Goal: Navigation & Orientation: Find specific page/section

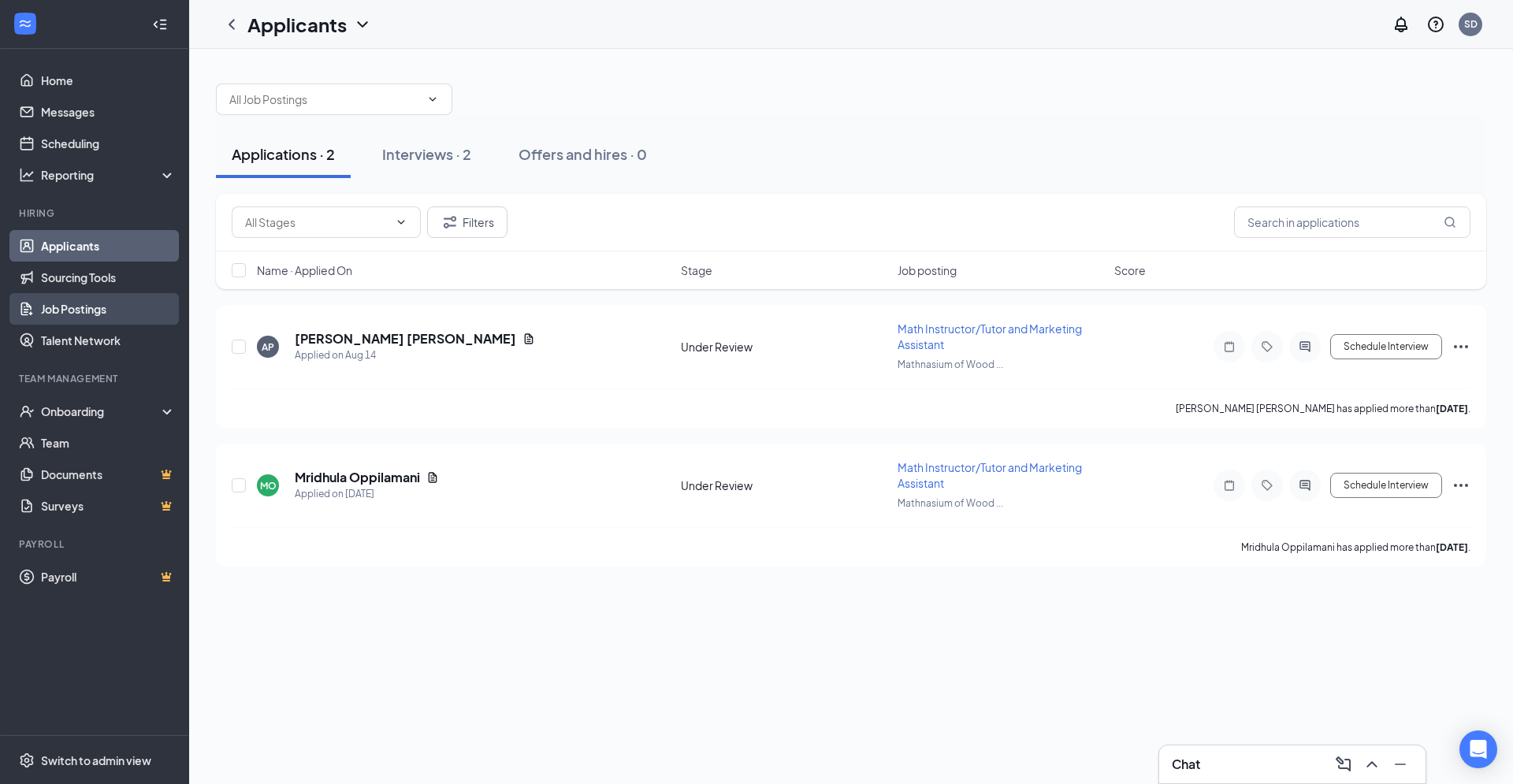
click at [104, 309] on link "Job Postings" at bounding box center [109, 309] width 135 height 31
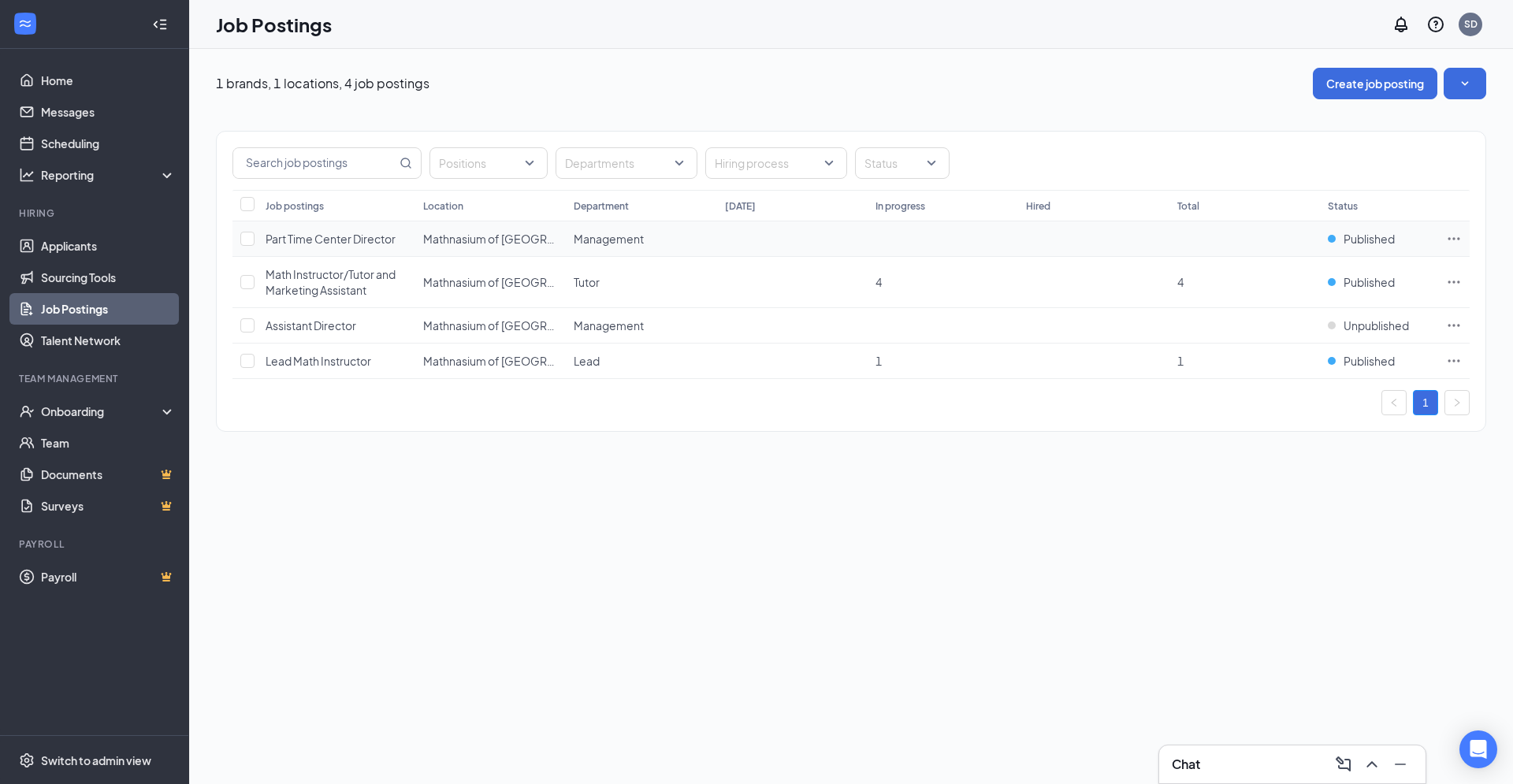
click at [1455, 233] on icon "Ellipses" at bounding box center [1453, 239] width 16 height 16
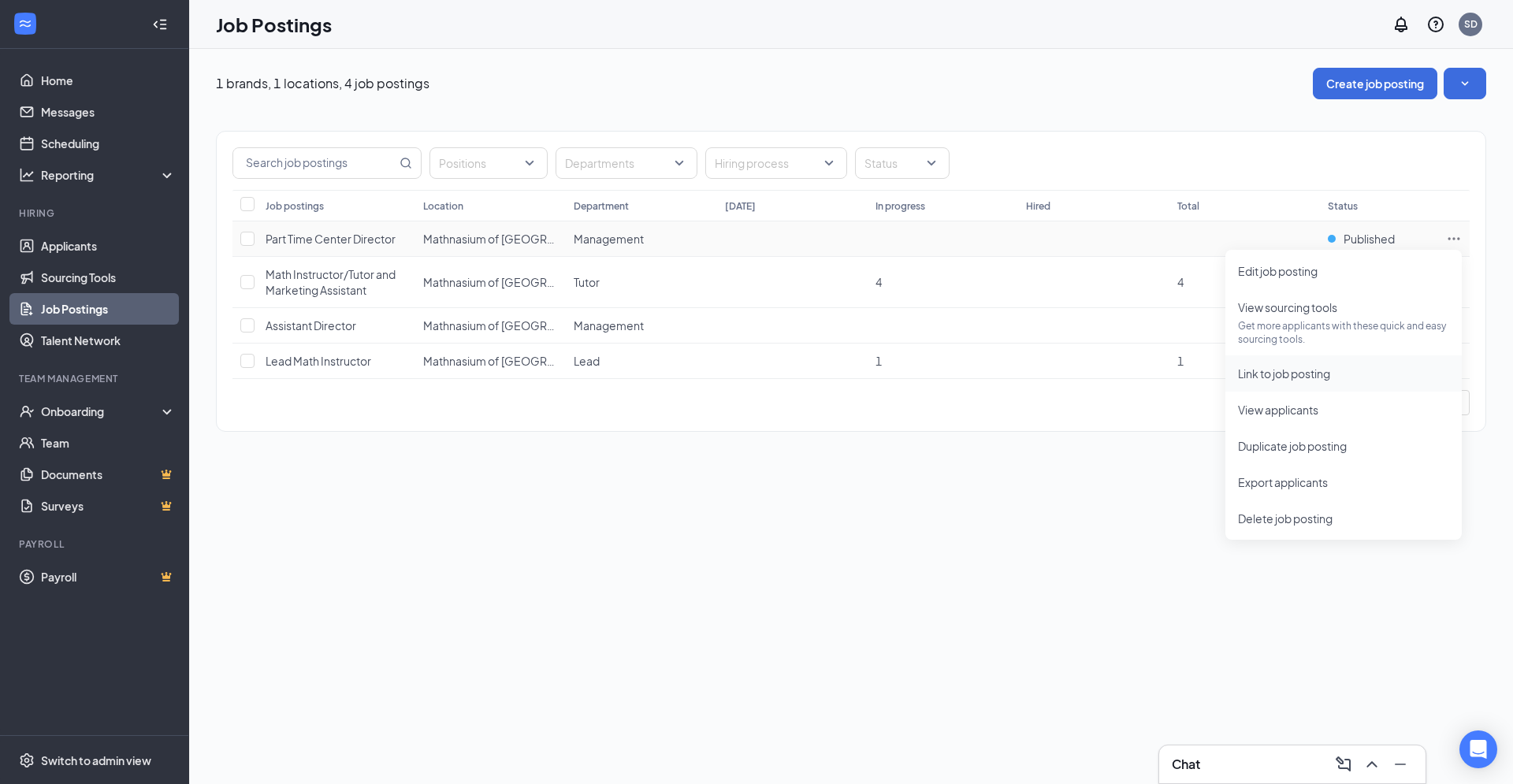
click at [1302, 383] on li "Link to job posting" at bounding box center [1344, 372] width 237 height 36
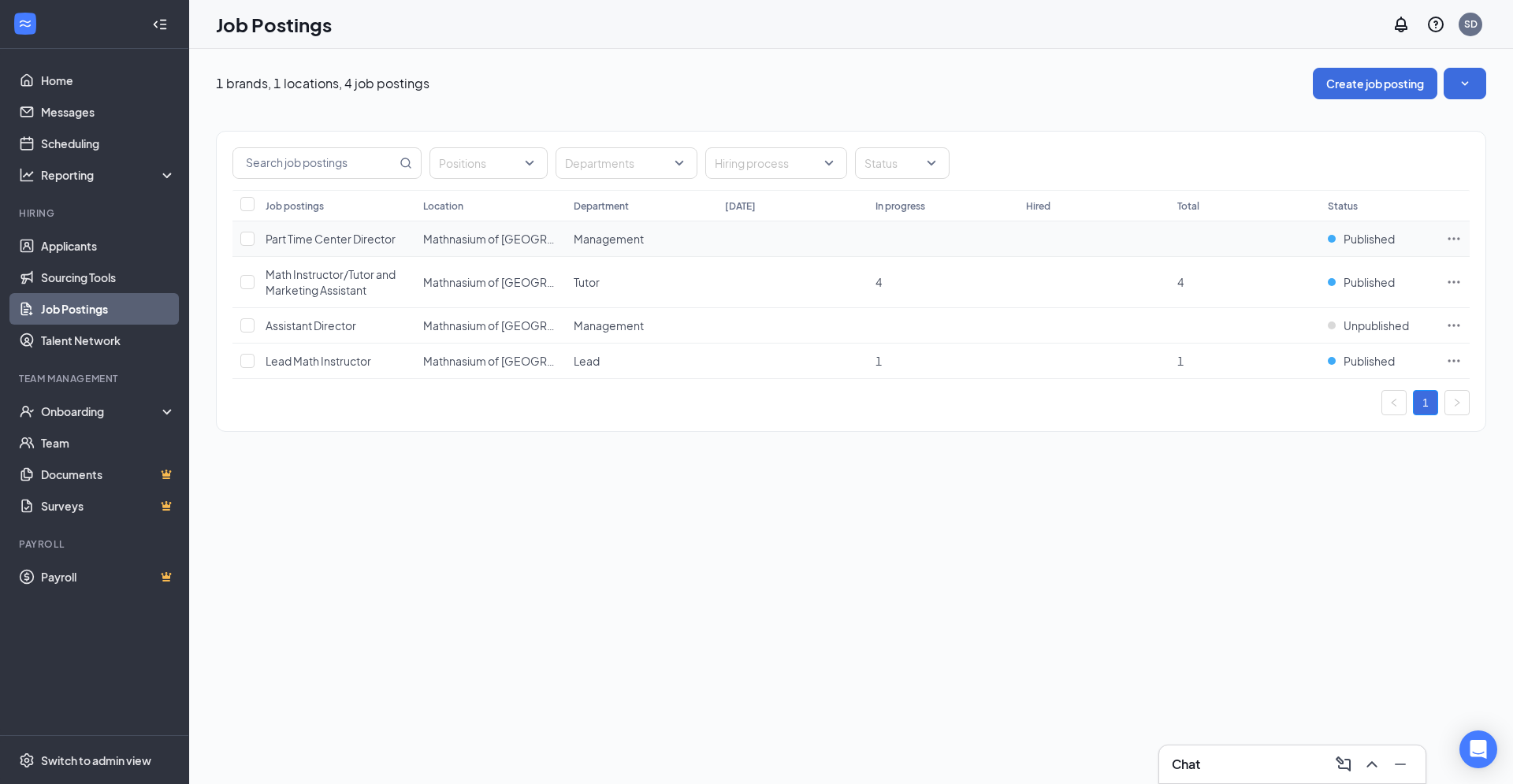
click at [1457, 240] on icon "Ellipses" at bounding box center [1453, 239] width 16 height 16
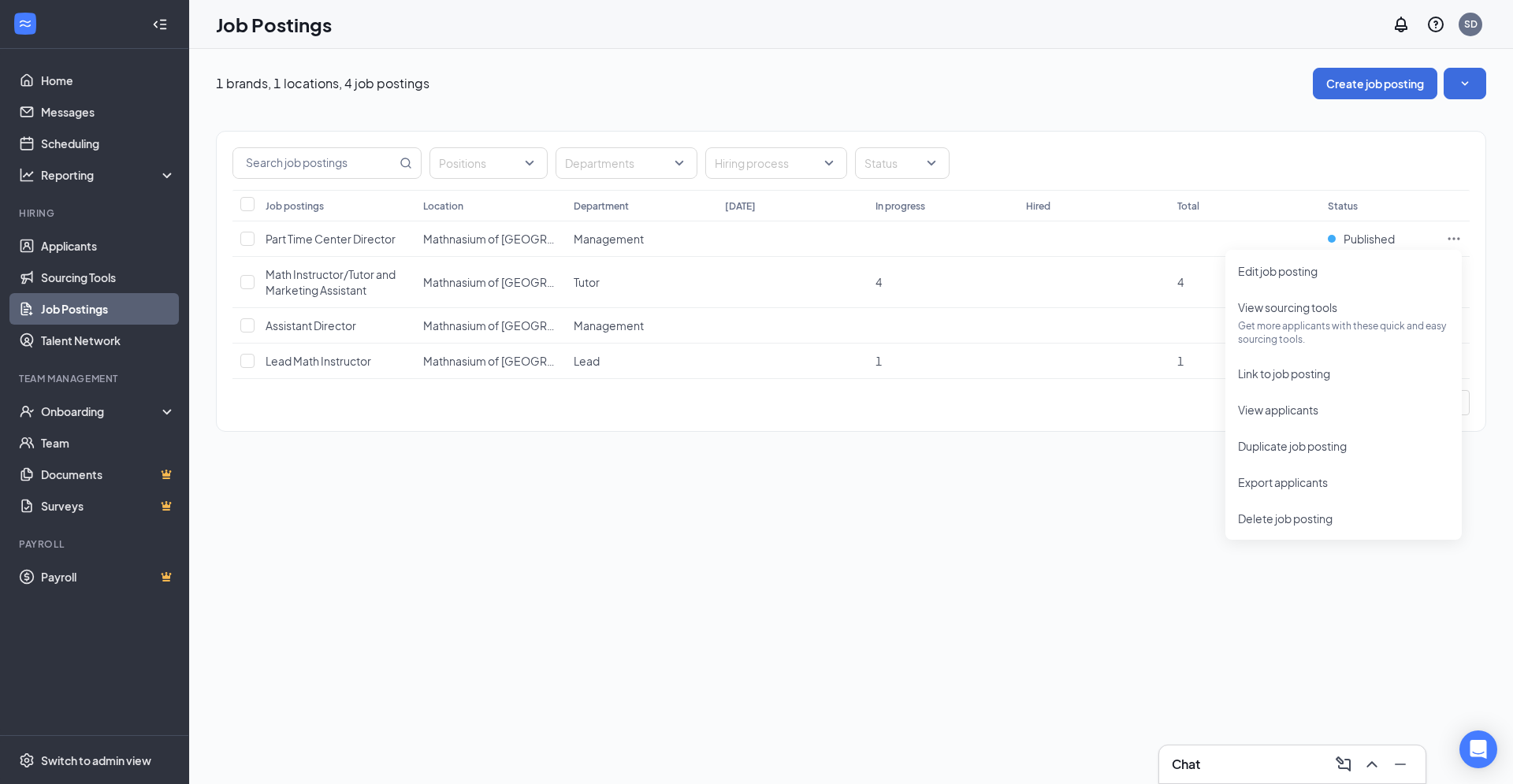
click at [814, 519] on div "1 brands, 1 locations, 4 job postings Create job posting Positions Departments …" at bounding box center [850, 416] width 1323 height 735
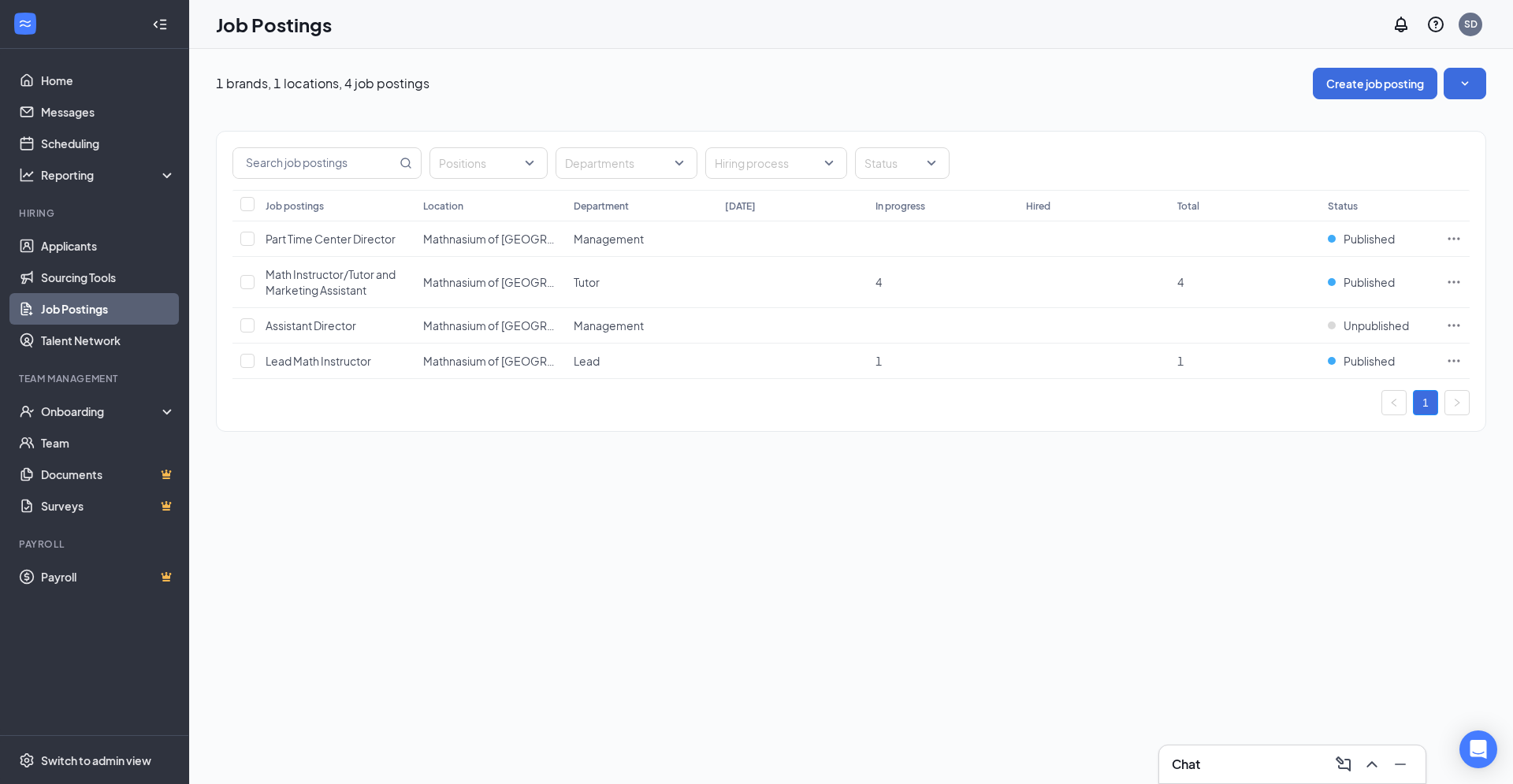
click at [486, 63] on div "1 brands, 1 locations, 4 job postings Create job posting Positions Departments …" at bounding box center [850, 257] width 1323 height 417
click at [99, 248] on link "Applicants" at bounding box center [109, 245] width 135 height 31
